Goal: Task Accomplishment & Management: Manage account settings

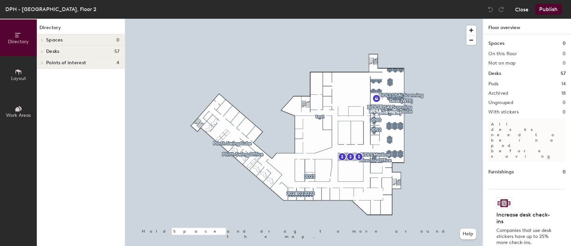
click at [523, 9] on button "Close" at bounding box center [521, 9] width 13 height 11
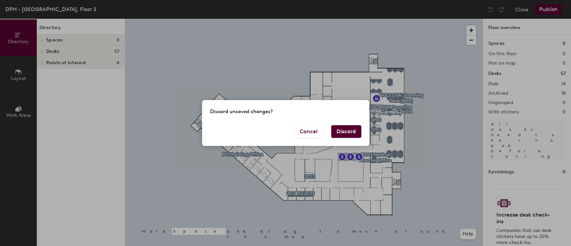
click at [345, 131] on button "Discard" at bounding box center [346, 131] width 30 height 13
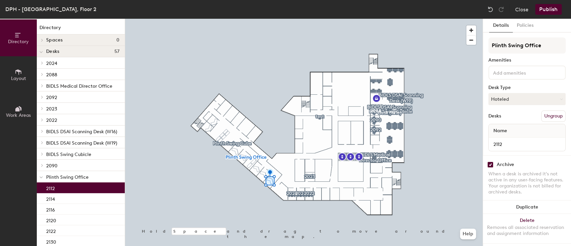
click at [489, 162] on input "checkbox" at bounding box center [491, 165] width 6 height 6
checkbox input "false"
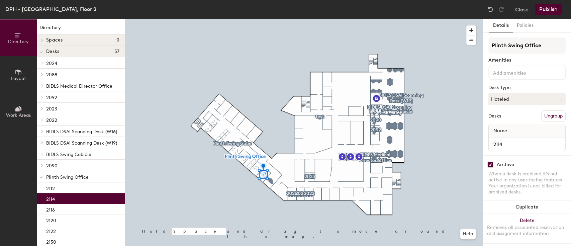
click at [491, 162] on input "checkbox" at bounding box center [491, 165] width 6 height 6
checkbox input "false"
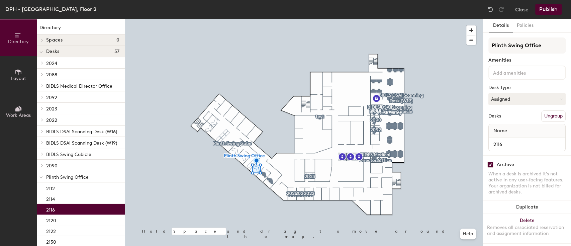
click at [489, 162] on input "checkbox" at bounding box center [491, 165] width 6 height 6
checkbox input "false"
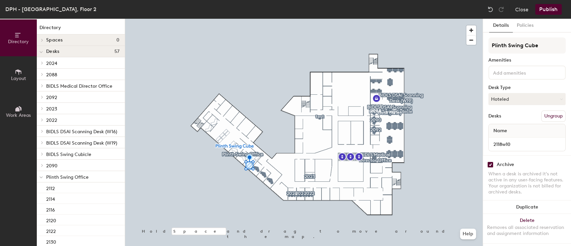
click at [490, 162] on input "checkbox" at bounding box center [491, 165] width 6 height 6
checkbox input "false"
click at [490, 162] on input "checkbox" at bounding box center [491, 165] width 6 height 6
checkbox input "false"
click at [492, 162] on input "checkbox" at bounding box center [491, 165] width 6 height 6
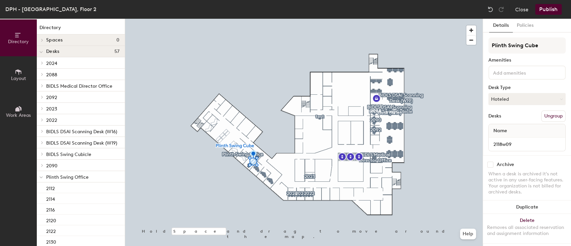
checkbox input "false"
click at [474, 30] on span "button" at bounding box center [472, 30] width 10 height 10
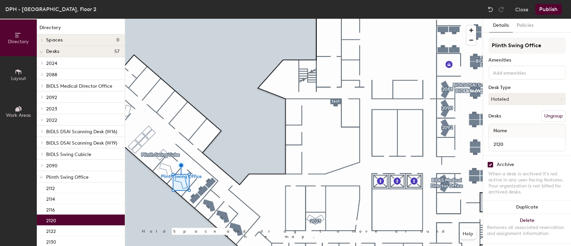
click at [490, 162] on input "checkbox" at bounding box center [491, 165] width 6 height 6
checkbox input "false"
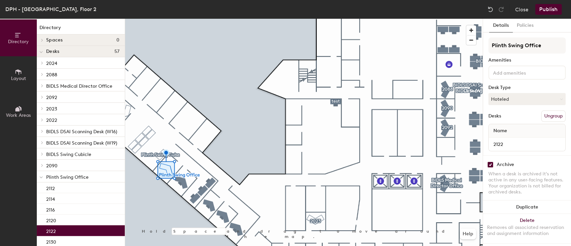
click at [490, 162] on input "checkbox" at bounding box center [491, 165] width 6 height 6
checkbox input "false"
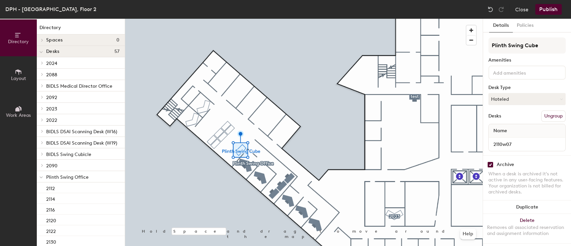
click at [491, 162] on input "checkbox" at bounding box center [491, 165] width 6 height 6
checkbox input "false"
click at [491, 162] on input "checkbox" at bounding box center [491, 165] width 6 height 6
checkbox input "false"
click at [489, 162] on input "checkbox" at bounding box center [491, 165] width 6 height 6
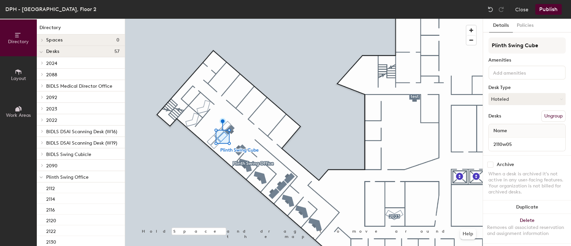
checkbox input "false"
click at [492, 162] on input "checkbox" at bounding box center [491, 165] width 6 height 6
checkbox input "false"
click at [492, 162] on input "checkbox" at bounding box center [491, 165] width 6 height 6
checkbox input "false"
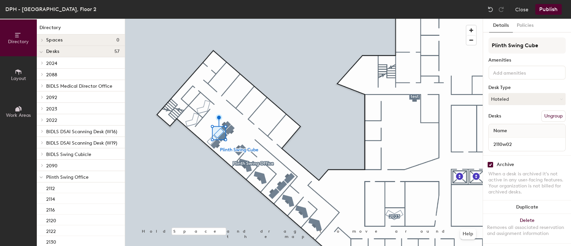
click at [489, 162] on input "checkbox" at bounding box center [491, 165] width 6 height 6
checkbox input "false"
click at [490, 162] on input "checkbox" at bounding box center [491, 165] width 6 height 6
checkbox input "false"
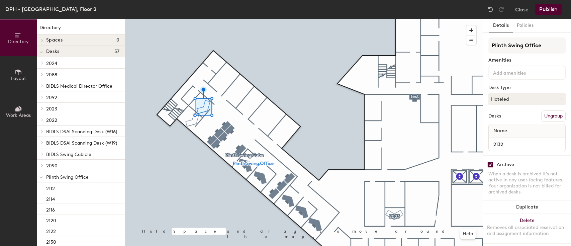
click at [490, 162] on input "checkbox" at bounding box center [491, 165] width 6 height 6
checkbox input "false"
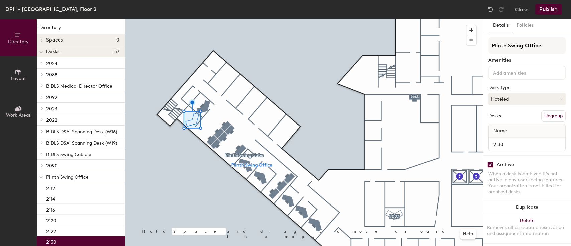
click at [490, 162] on input "checkbox" at bounding box center [491, 165] width 6 height 6
checkbox input "false"
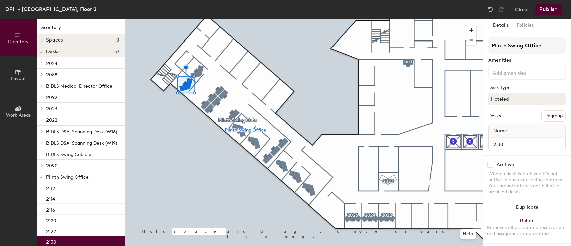
click at [548, 10] on button "Publish" at bounding box center [549, 9] width 26 height 11
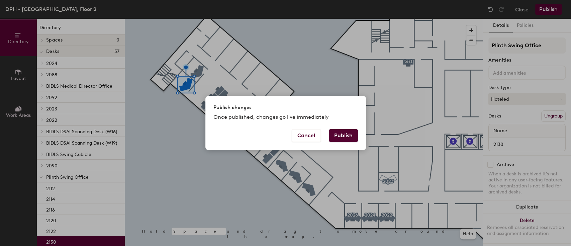
click at [354, 134] on button "Publish" at bounding box center [343, 135] width 29 height 13
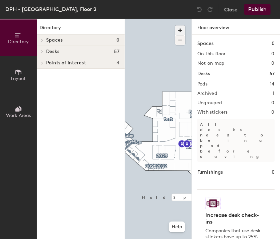
click at [181, 29] on span "button" at bounding box center [180, 30] width 10 height 10
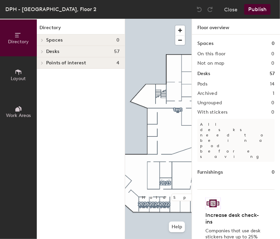
click at [207, 106] on div "Directory Layout Work Areas Directory Spaces 0 Desks 57 2024 2024 2088 2088 BID…" at bounding box center [140, 129] width 280 height 220
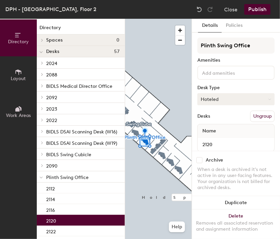
click at [254, 101] on button "Hoteled" at bounding box center [235, 99] width 77 height 12
click at [217, 119] on div "Assigned" at bounding box center [231, 120] width 67 height 10
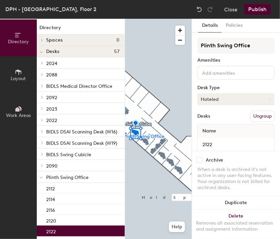
click at [230, 100] on button "Hoteled" at bounding box center [235, 99] width 77 height 12
click at [223, 117] on div "Assigned" at bounding box center [231, 120] width 67 height 10
click at [262, 9] on button "Publish" at bounding box center [257, 9] width 26 height 11
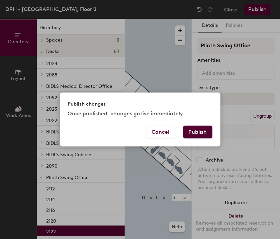
click at [195, 134] on button "Publish" at bounding box center [197, 132] width 29 height 13
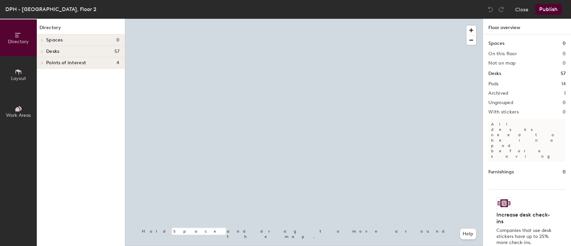
click at [26, 79] on button "Layout" at bounding box center [18, 74] width 37 height 37
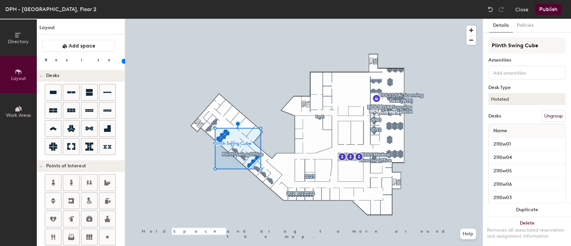
type input "20"
click at [547, 50] on input "Plinth Swing Cube" at bounding box center [527, 45] width 77 height 16
type input "Plinth Swing Cub"
type input "20"
type input "Plinth Swing Cubicle"
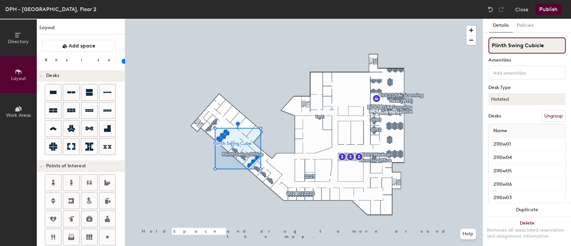
type input "20"
type input "Plinth Swing Cubicle"
click at [553, 9] on button "Publish" at bounding box center [549, 9] width 26 height 11
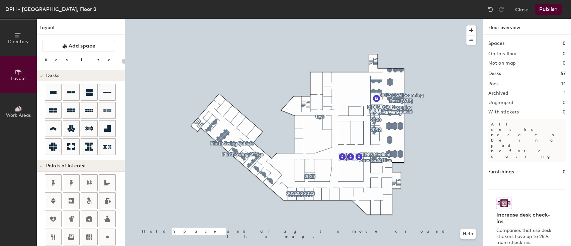
click at [555, 9] on button "Publish" at bounding box center [549, 9] width 26 height 11
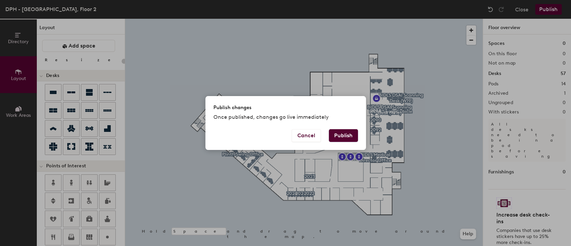
click at [343, 132] on button "Publish" at bounding box center [343, 135] width 29 height 13
type input "20"
